Goal: Check status: Check status

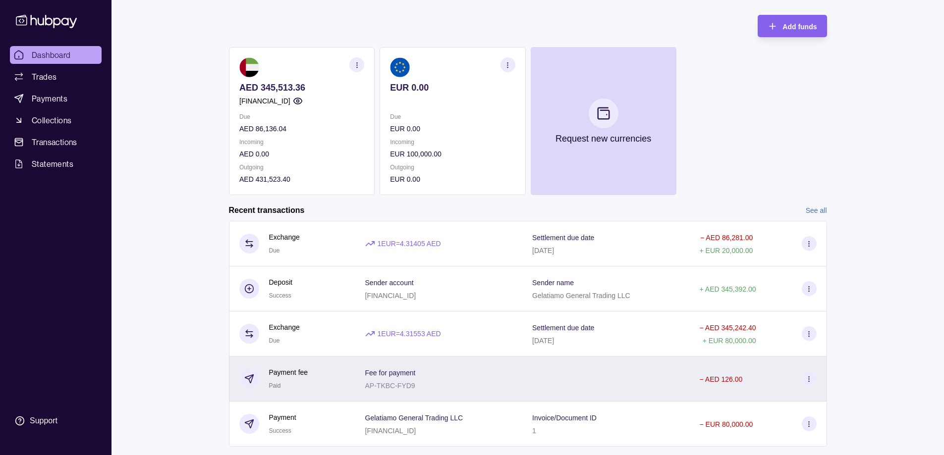
scroll to position [72, 0]
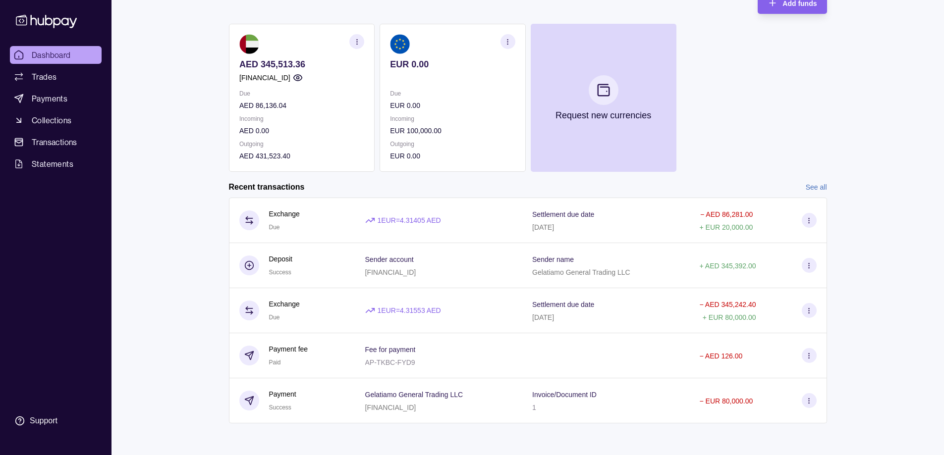
click at [820, 189] on link "See all" at bounding box center [816, 187] width 21 height 11
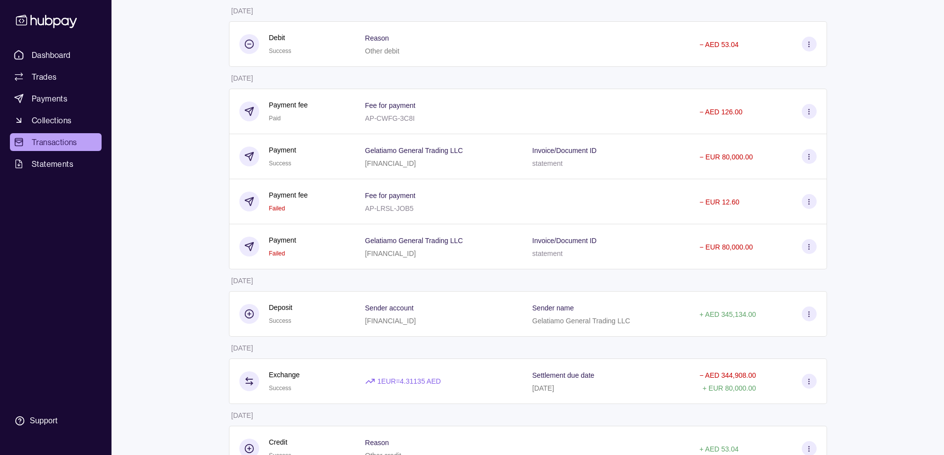
scroll to position [529, 0]
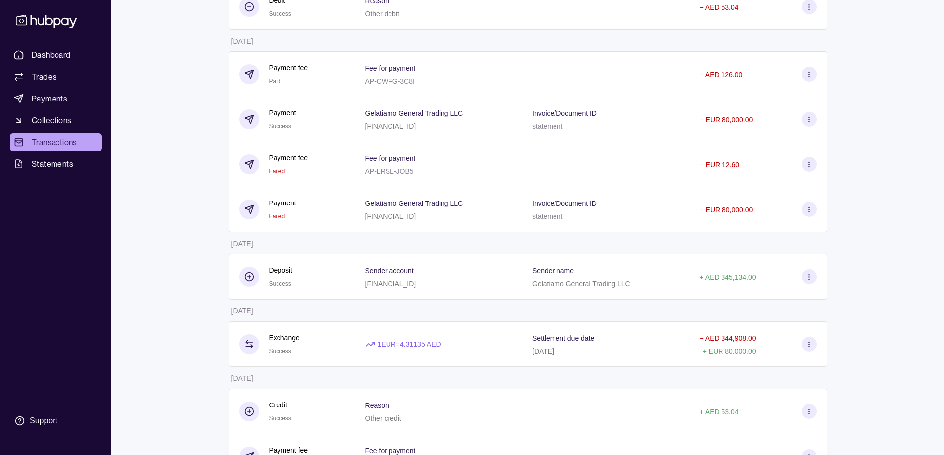
click at [806, 211] on icon at bounding box center [808, 209] width 7 height 7
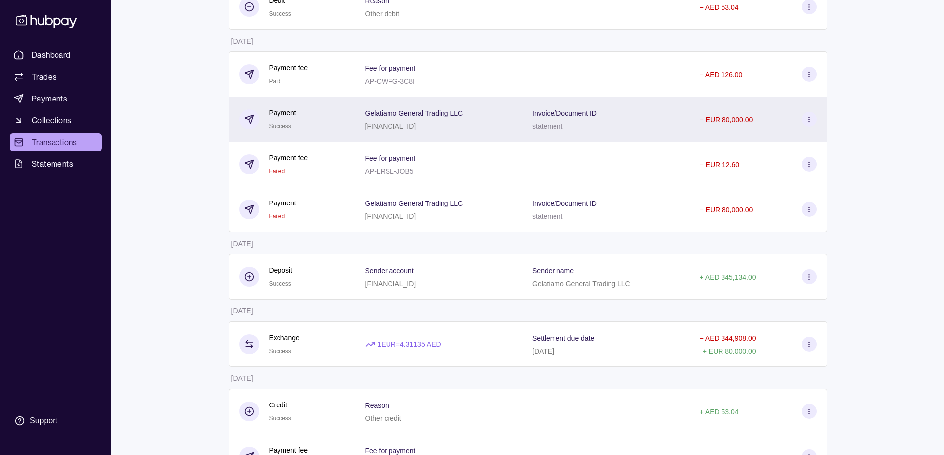
click at [811, 124] on section at bounding box center [809, 119] width 15 height 15
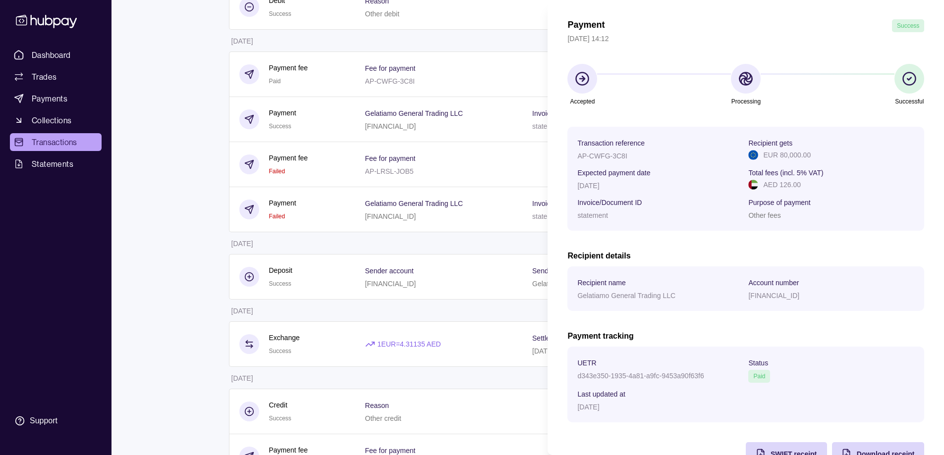
scroll to position [62, 0]
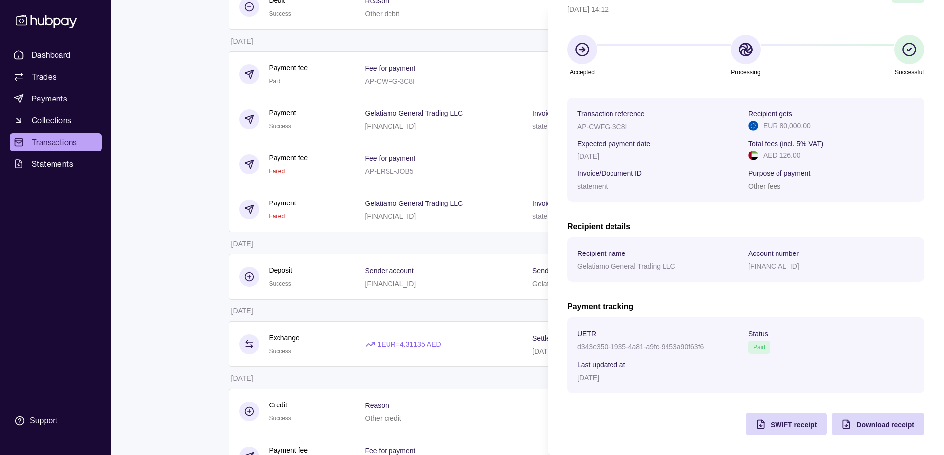
click at [489, 39] on html "Dashboard Trades Payments Collections Transactions Statements Support A Hello, …" at bounding box center [472, 109] width 944 height 1276
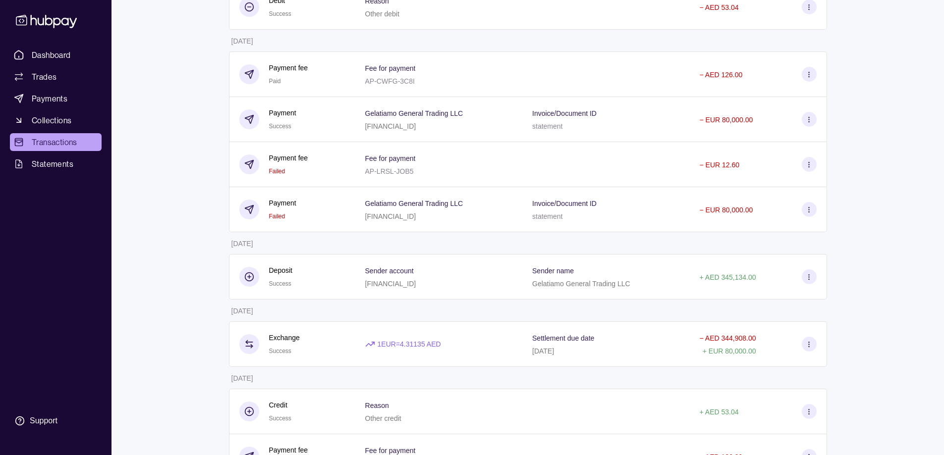
drag, startPoint x: 901, startPoint y: 38, endPoint x: 863, endPoint y: 19, distance: 42.6
click at [902, 38] on div "Dashboard Trades Payments Collections Transactions Statements Support A Hello, …" at bounding box center [472, 109] width 944 height 1276
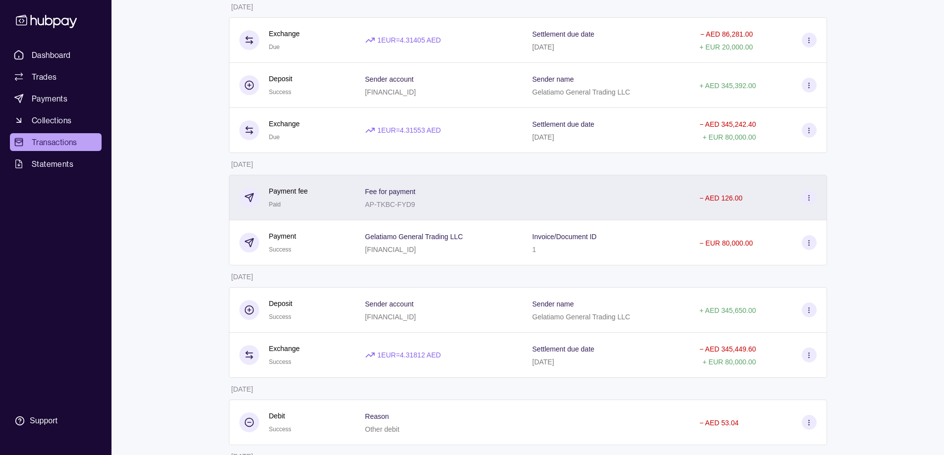
scroll to position [132, 0]
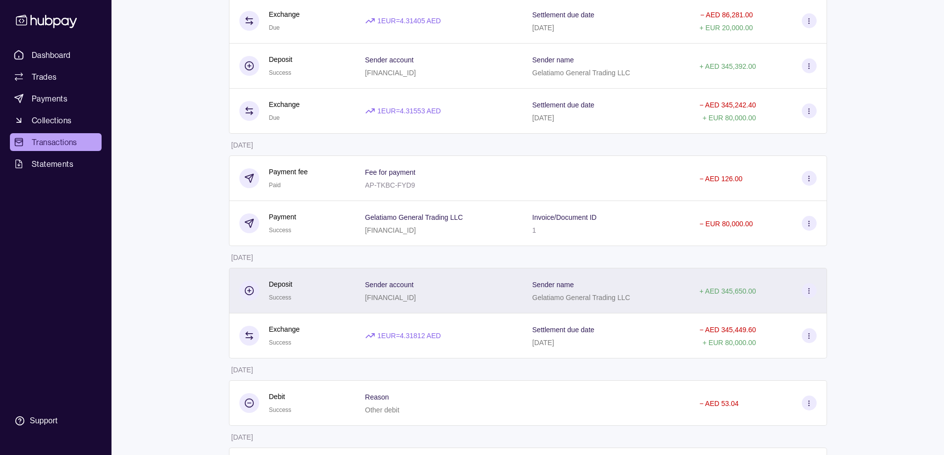
click at [809, 293] on circle at bounding box center [809, 293] width 0 height 0
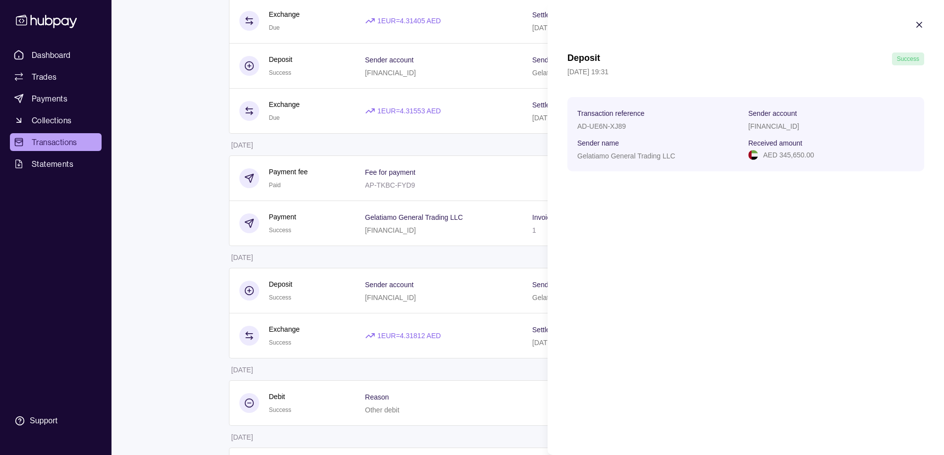
click at [922, 23] on icon "button" at bounding box center [919, 24] width 5 height 5
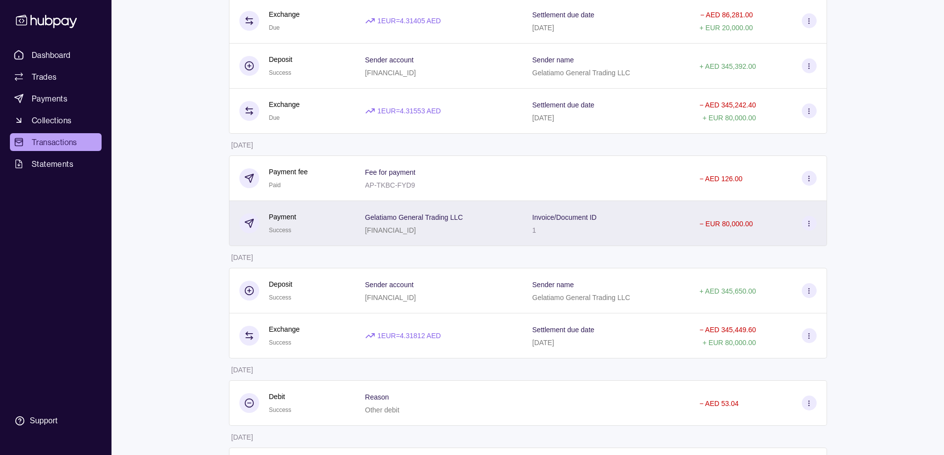
click at [807, 221] on icon at bounding box center [808, 223] width 7 height 7
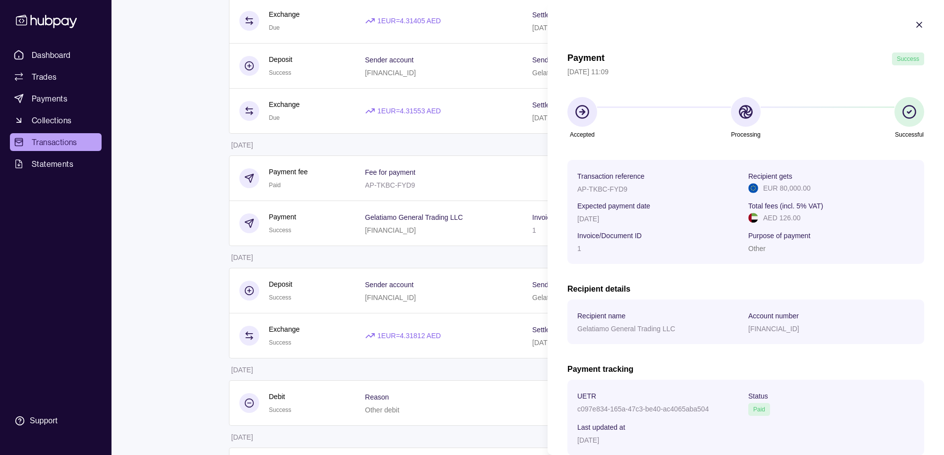
click at [917, 25] on icon "button" at bounding box center [919, 24] width 5 height 5
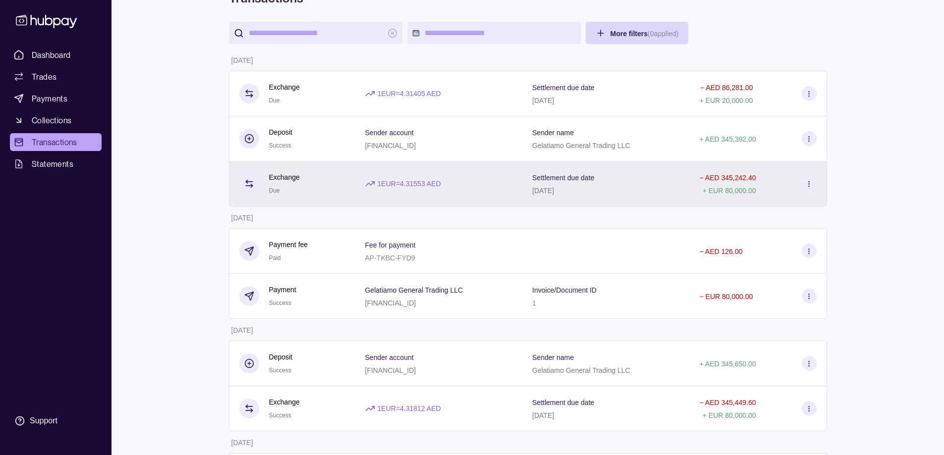
scroll to position [0, 0]
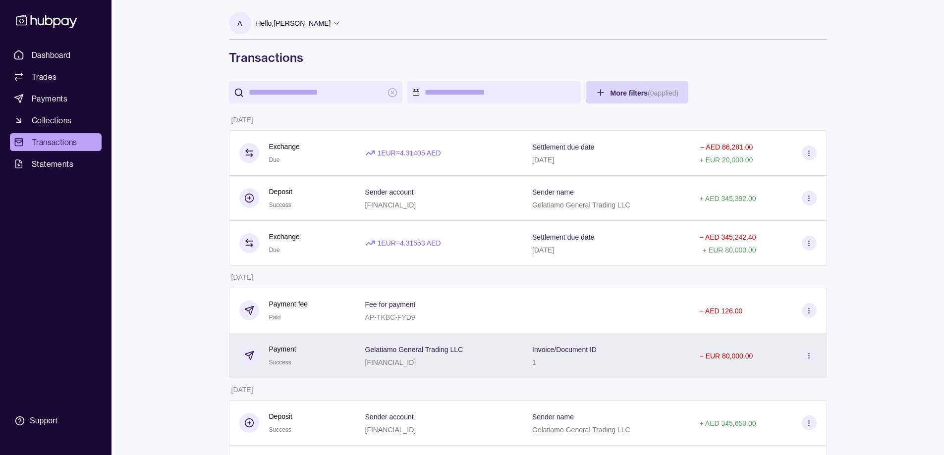
click at [809, 356] on circle at bounding box center [809, 355] width 0 height 0
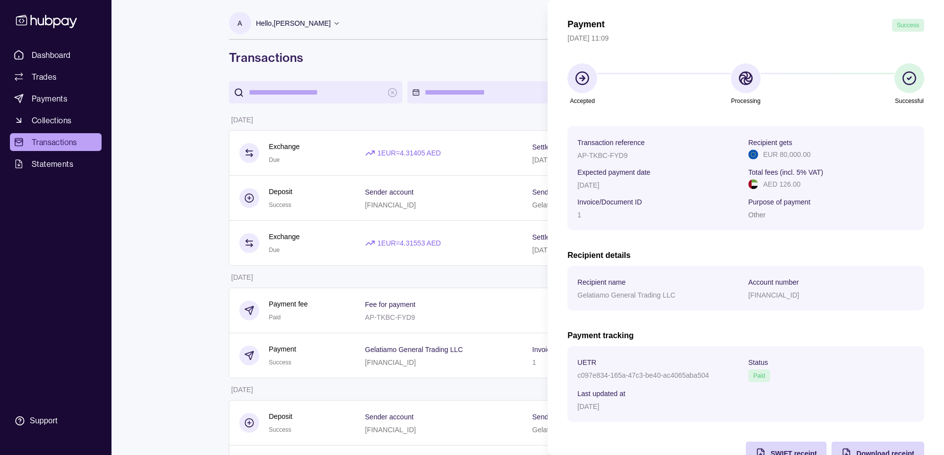
scroll to position [62, 0]
